Goal: Information Seeking & Learning: Learn about a topic

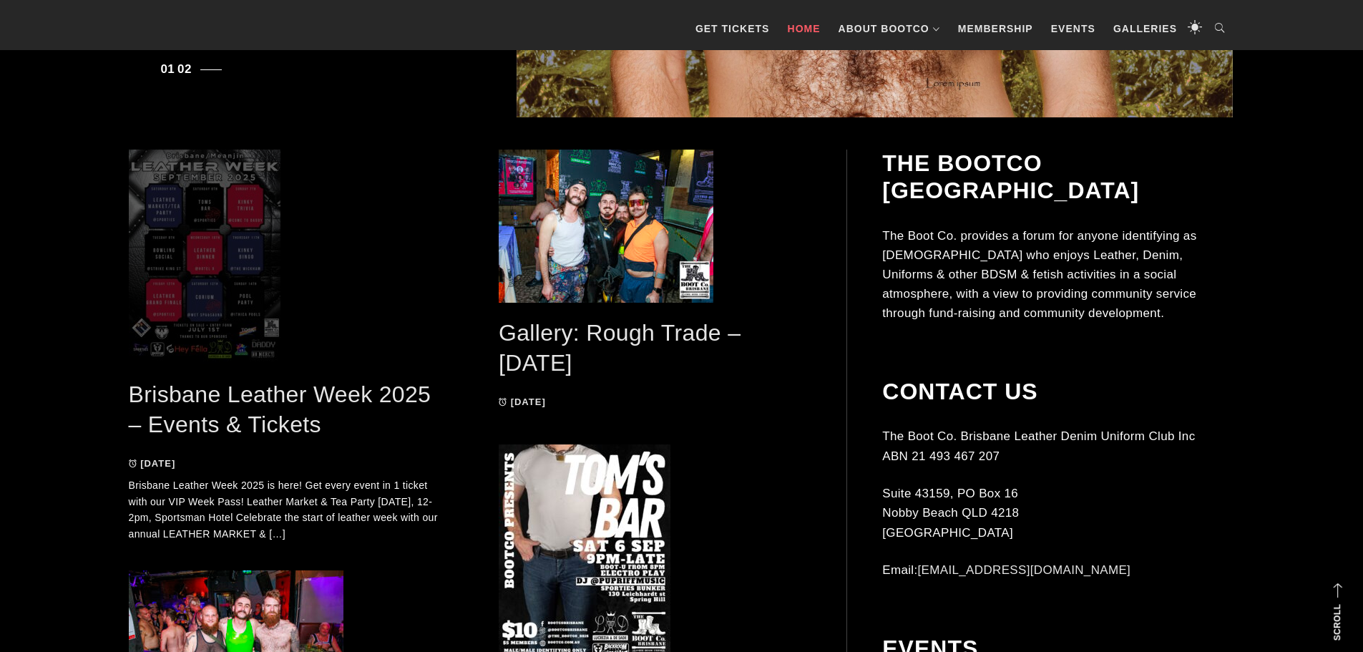
scroll to position [858, 0]
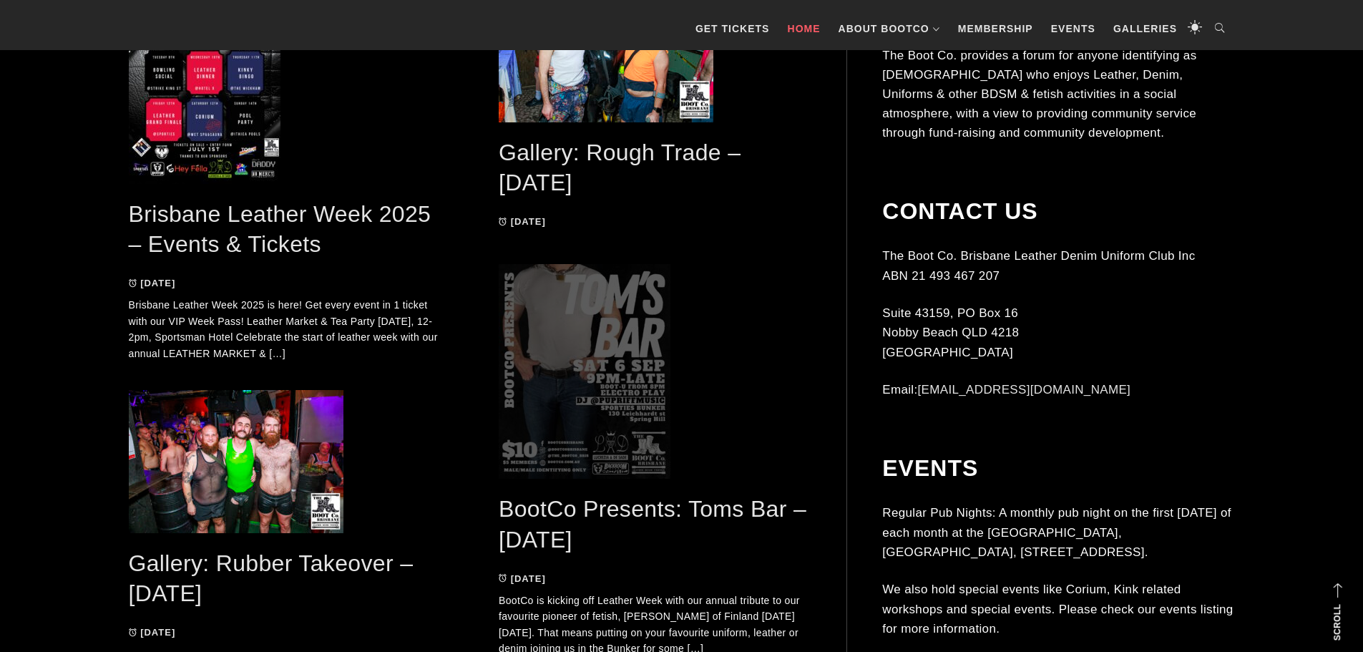
click at [577, 382] on span at bounding box center [655, 371] width 313 height 215
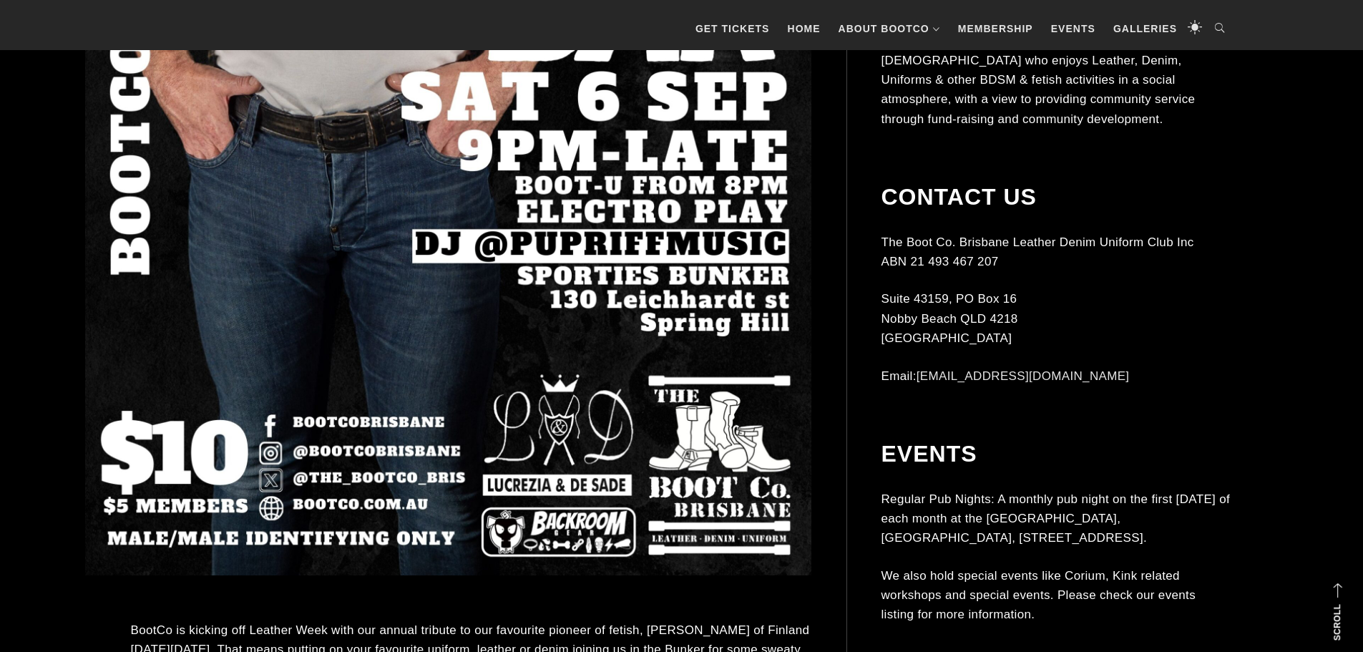
scroll to position [858, 0]
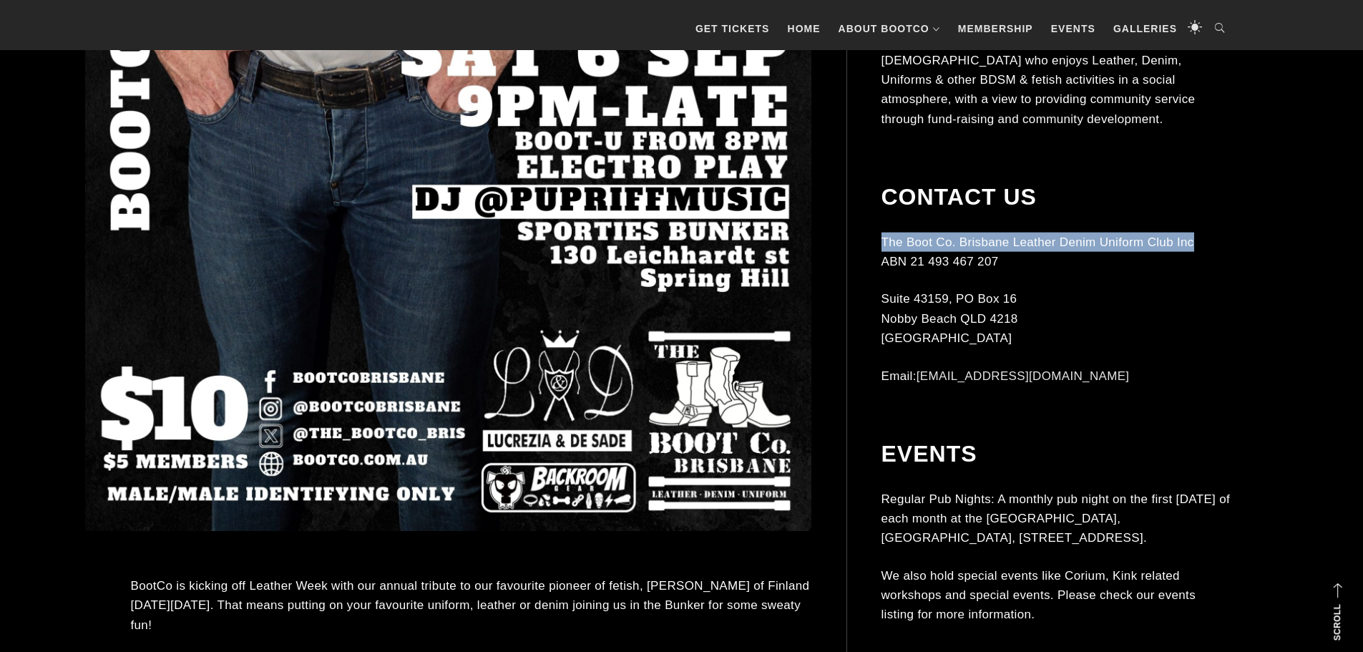
drag, startPoint x: 880, startPoint y: 212, endPoint x: 1187, endPoint y: 215, distance: 306.9
click at [1195, 232] on p "The Boot Co. Brisbane Leather Denim Uniform Club Inc ABN 21 493 467 207" at bounding box center [1056, 251] width 350 height 39
copy p "The Boot Co. Brisbane Leather Denim Uniform Club Inc"
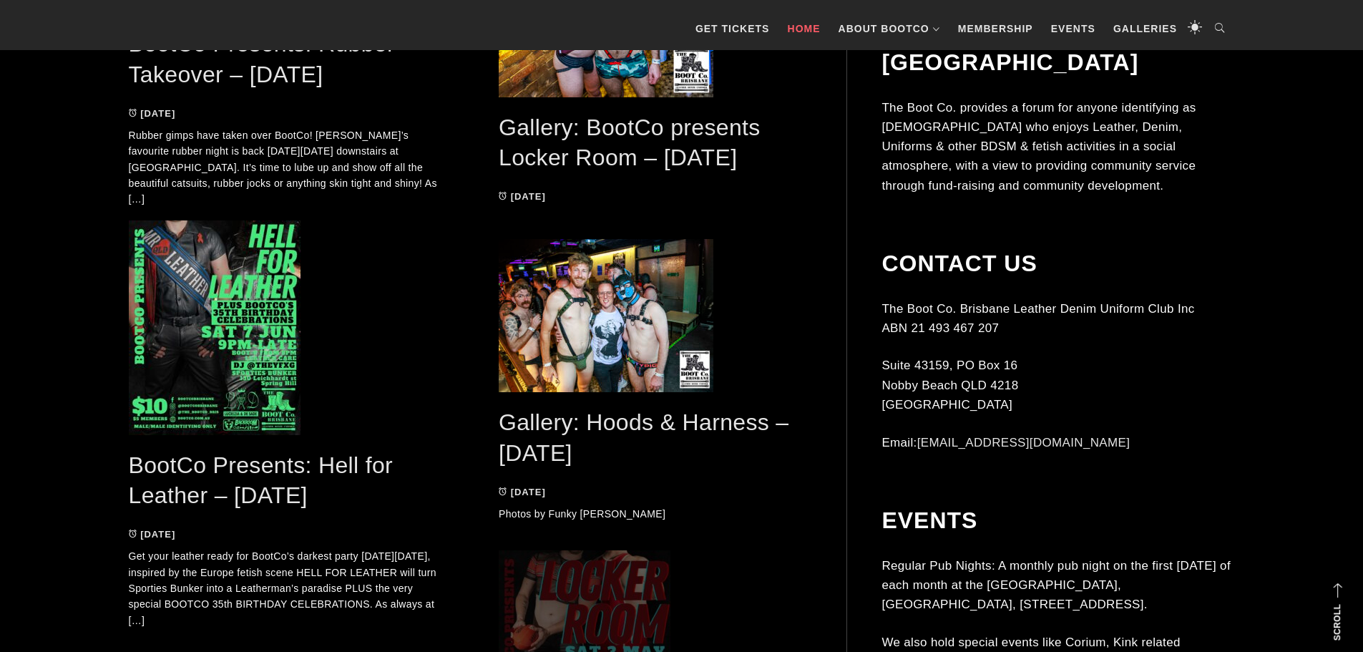
scroll to position [2427, 0]
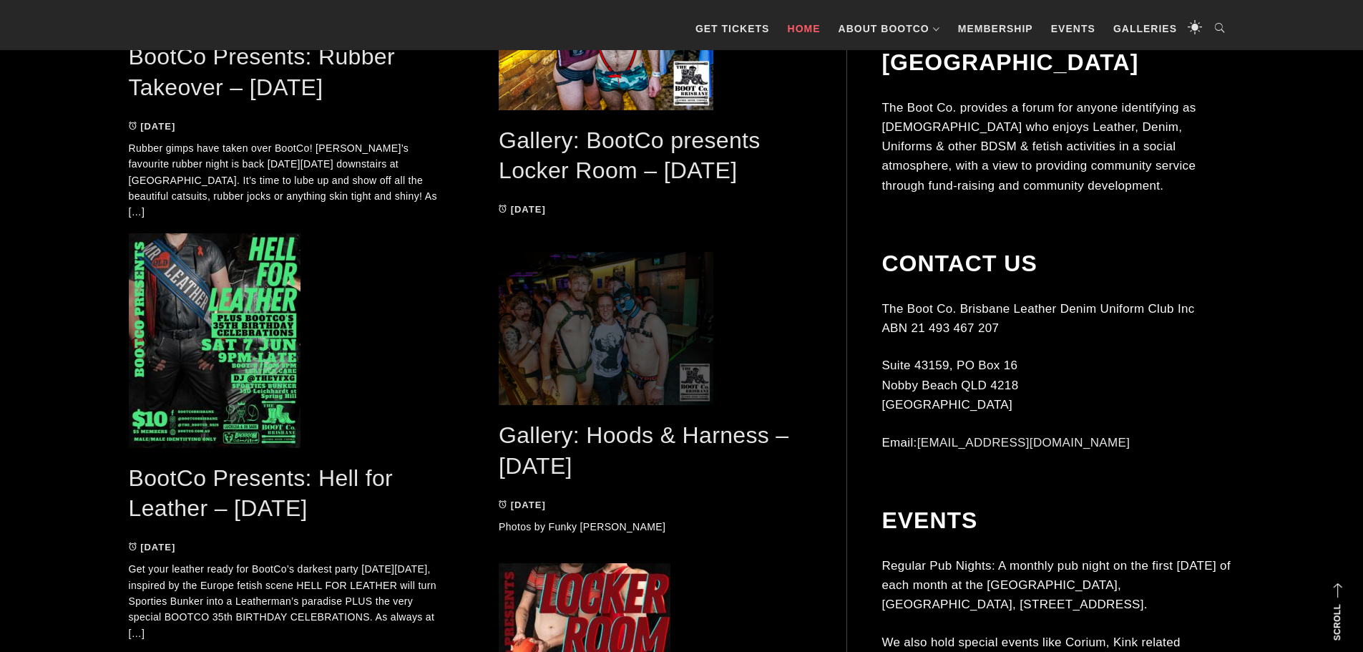
click at [599, 297] on span at bounding box center [655, 328] width 313 height 153
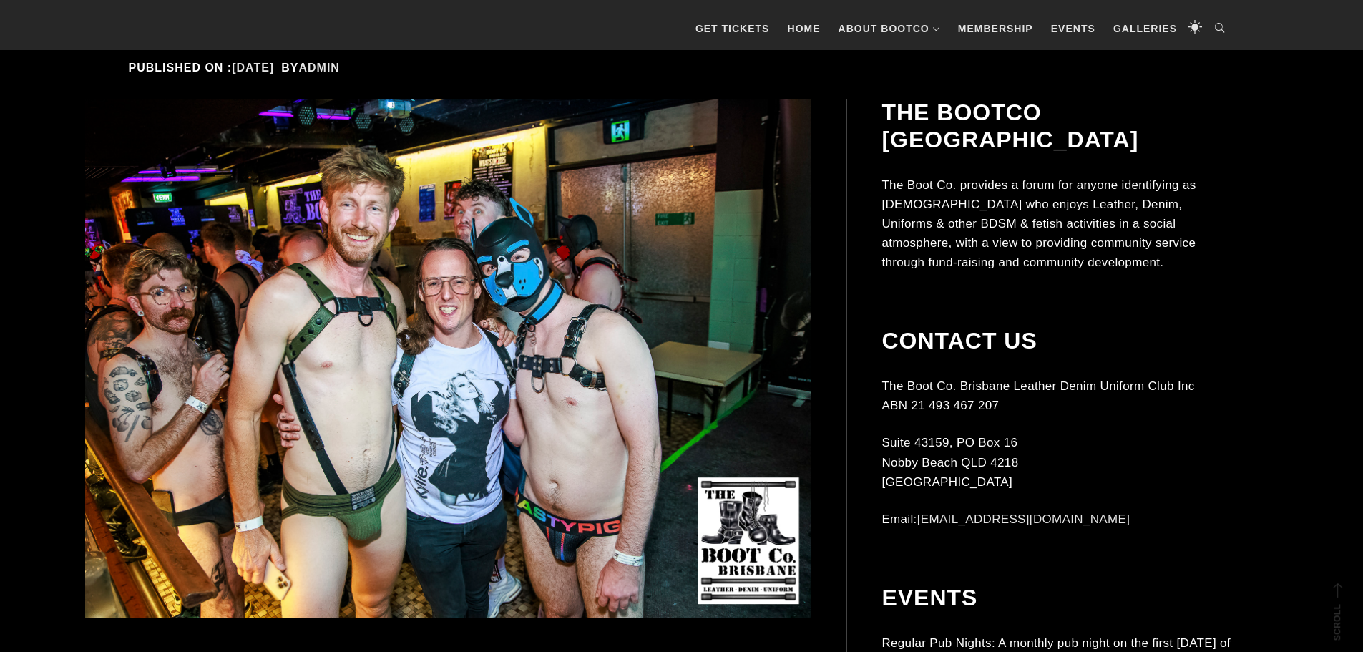
scroll to position [429, 0]
